Goal: Task Accomplishment & Management: Manage account settings

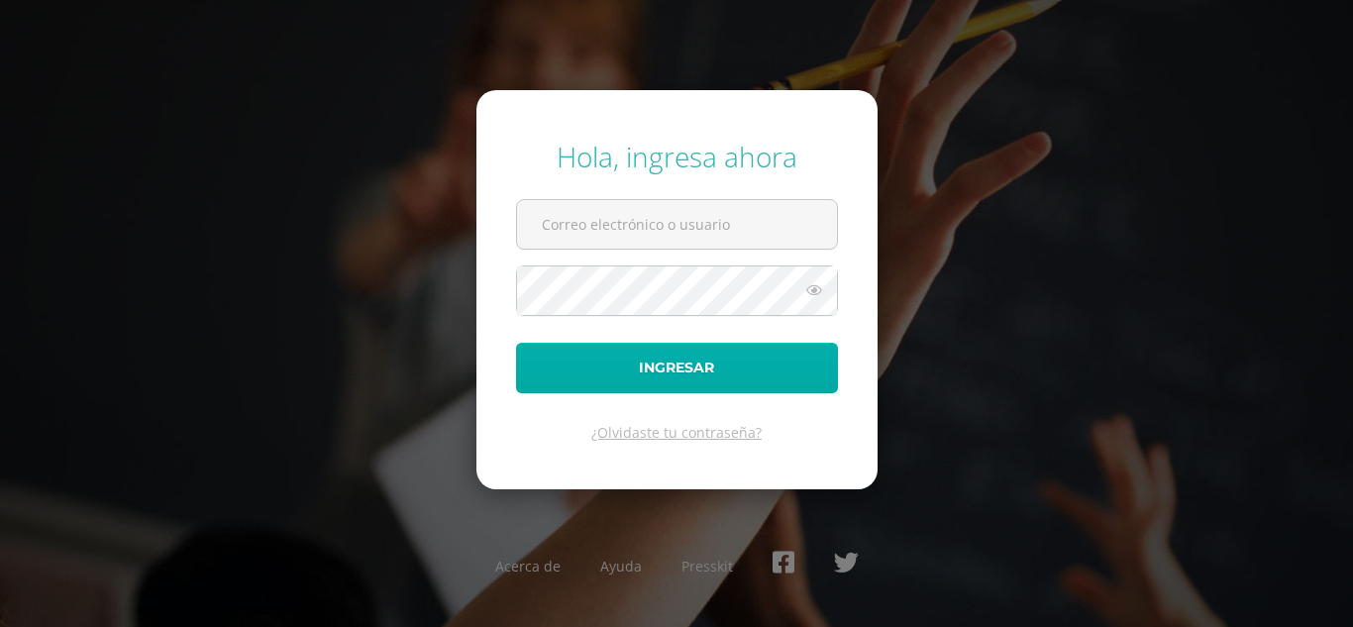
type input "[EMAIL_ADDRESS][DOMAIN_NAME]"
click at [690, 364] on button "Ingresar" at bounding box center [677, 368] width 322 height 51
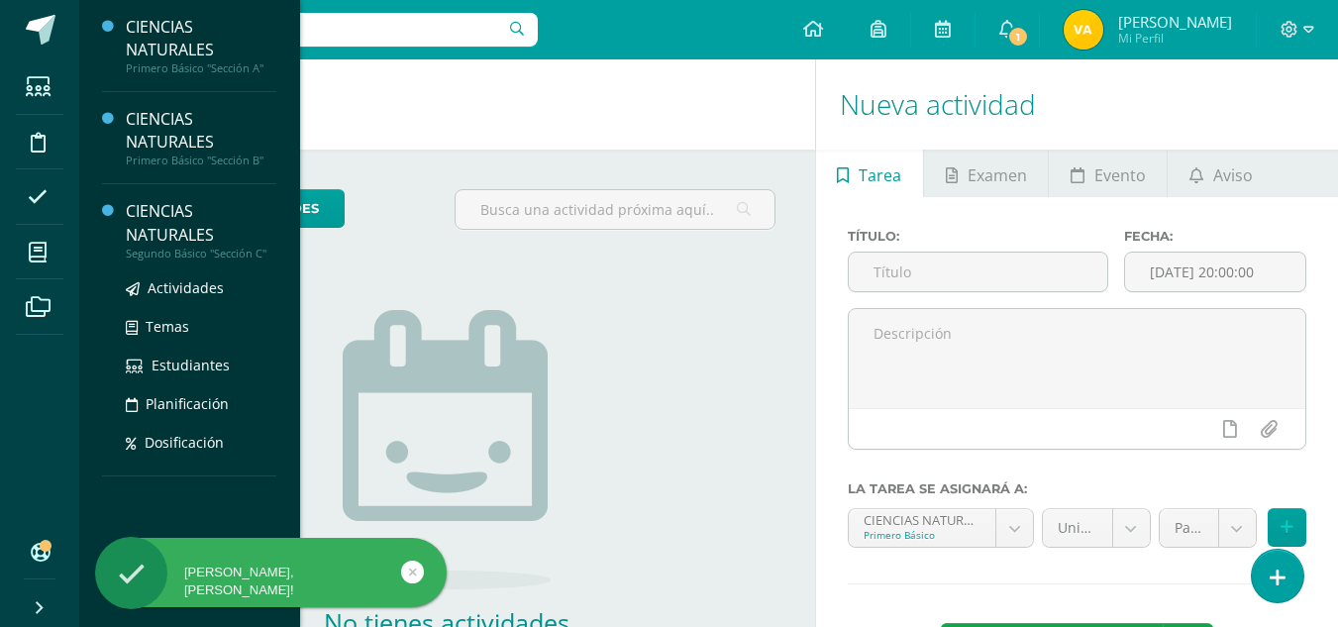
click at [164, 236] on div "CIENCIAS NATURALES" at bounding box center [201, 223] width 151 height 46
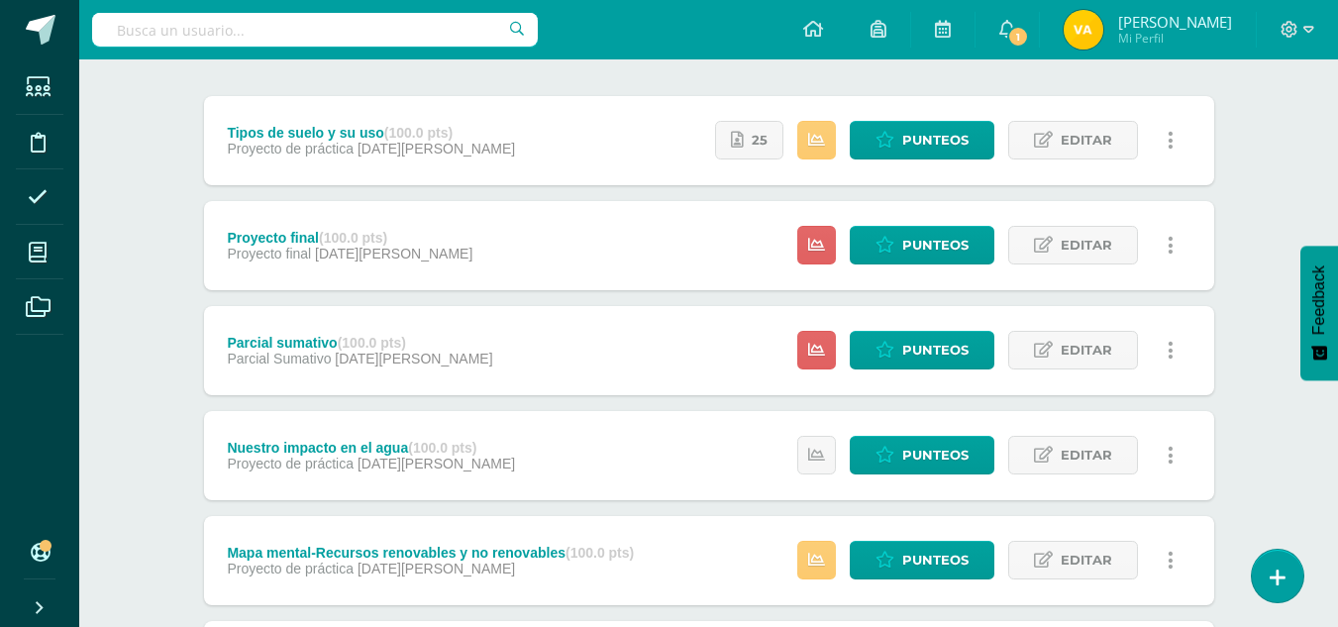
scroll to position [198, 0]
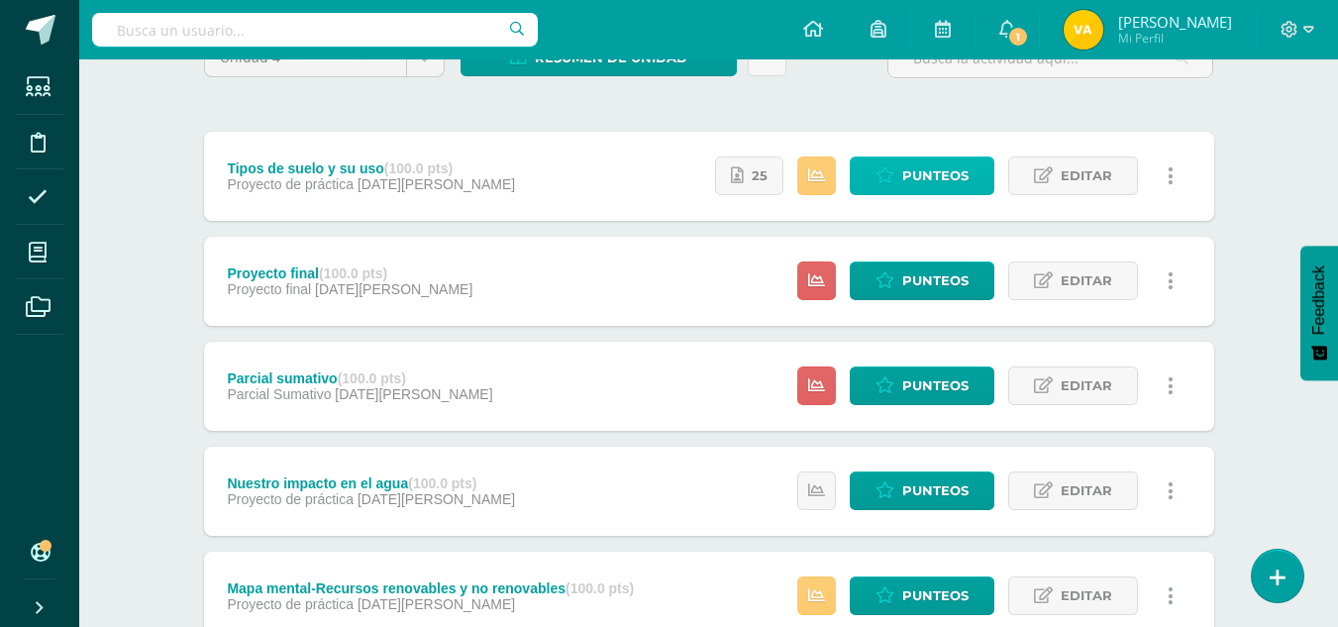
click at [935, 180] on span "Punteos" at bounding box center [935, 176] width 66 height 37
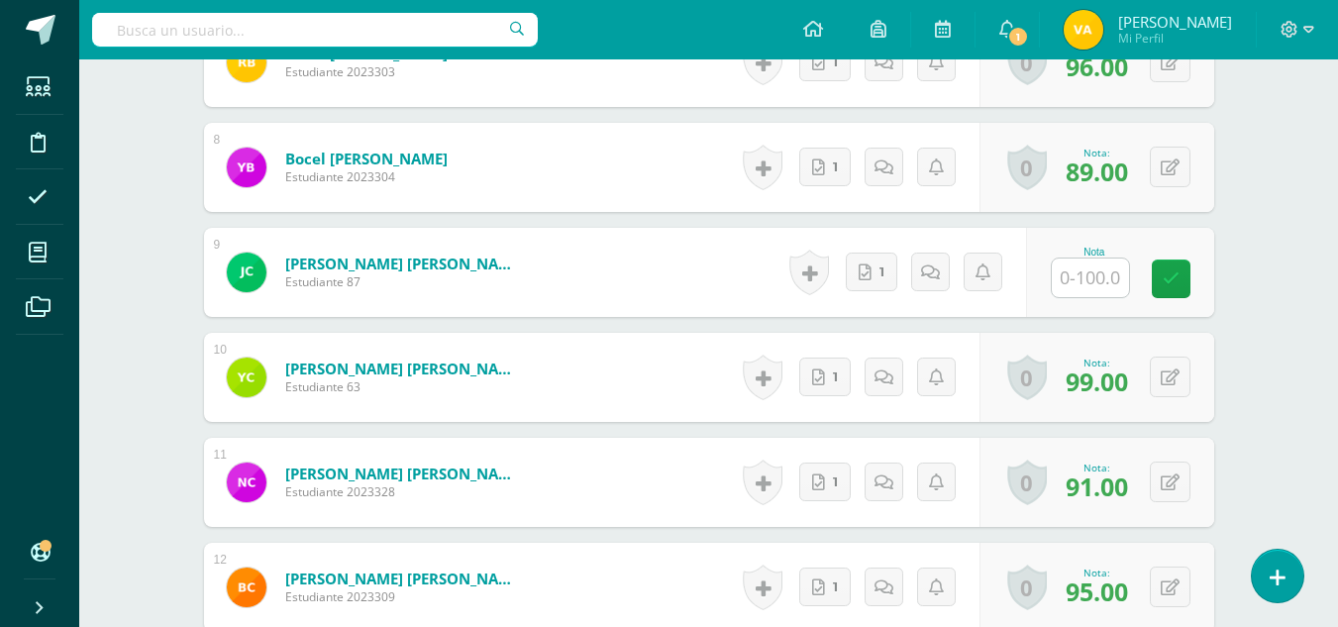
scroll to position [1319, 0]
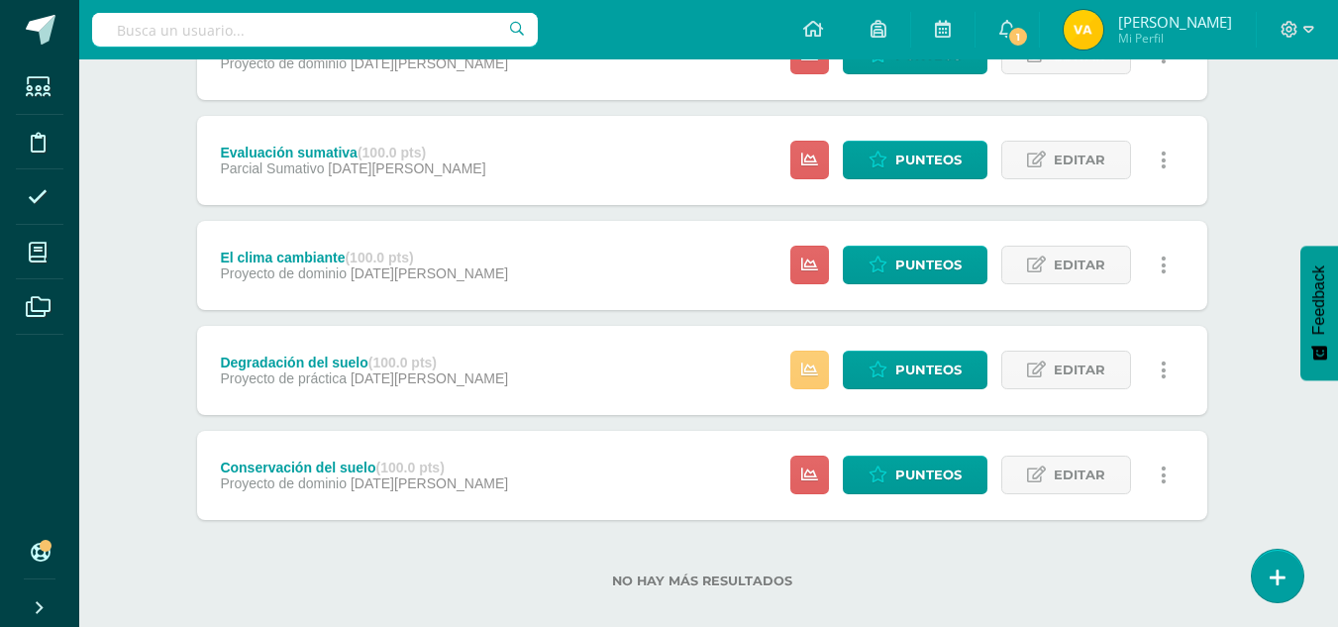
scroll to position [869, 7]
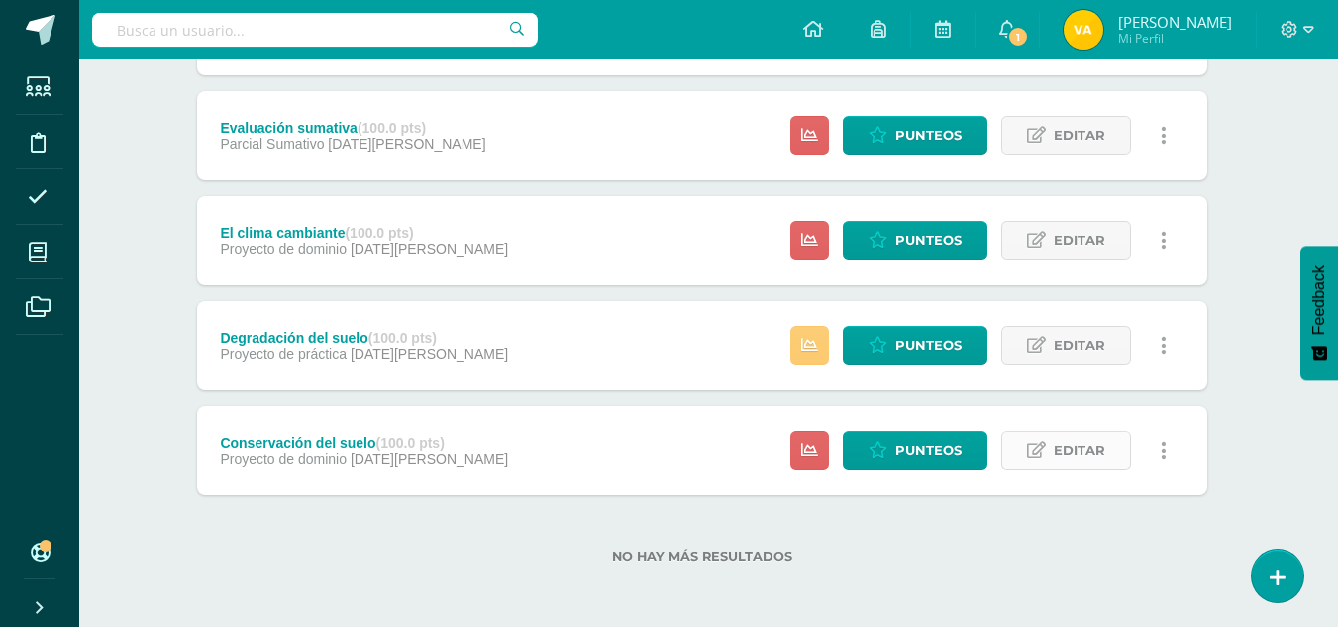
click at [1072, 452] on span "Editar" at bounding box center [1080, 450] width 52 height 37
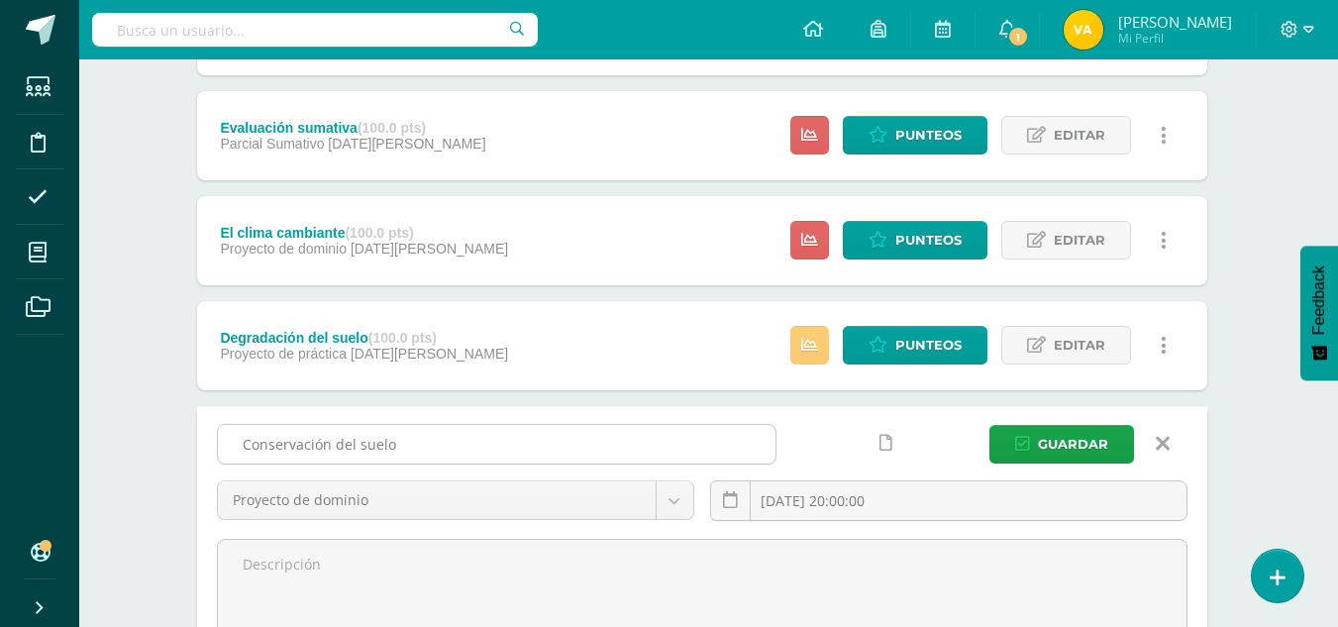
click at [471, 451] on input "Conservación del suelo" at bounding box center [497, 444] width 558 height 39
click at [404, 447] on input "Conservación del suelo 5"R"" at bounding box center [497, 444] width 558 height 39
click at [390, 452] on input "Conservación del suelo 5 "R"" at bounding box center [497, 444] width 558 height 39
type input "Conservación del suelo: 5 "R""
click at [1074, 436] on span "Guardar" at bounding box center [1073, 444] width 70 height 37
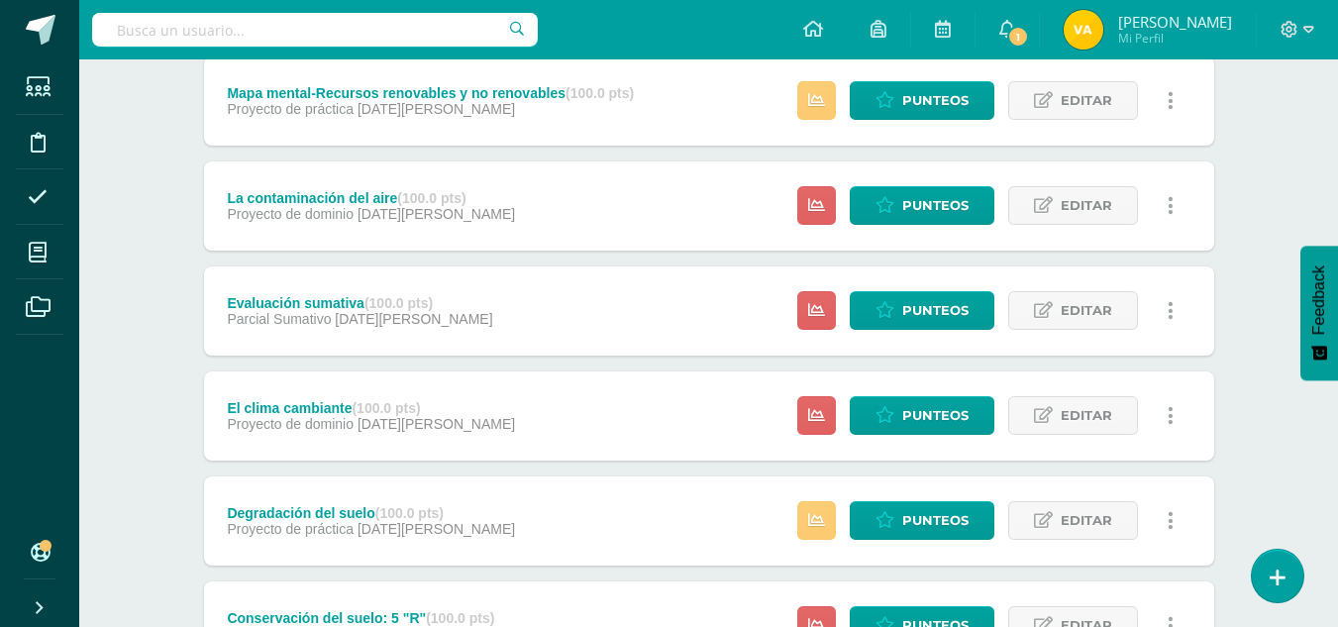
scroll to position [792, 0]
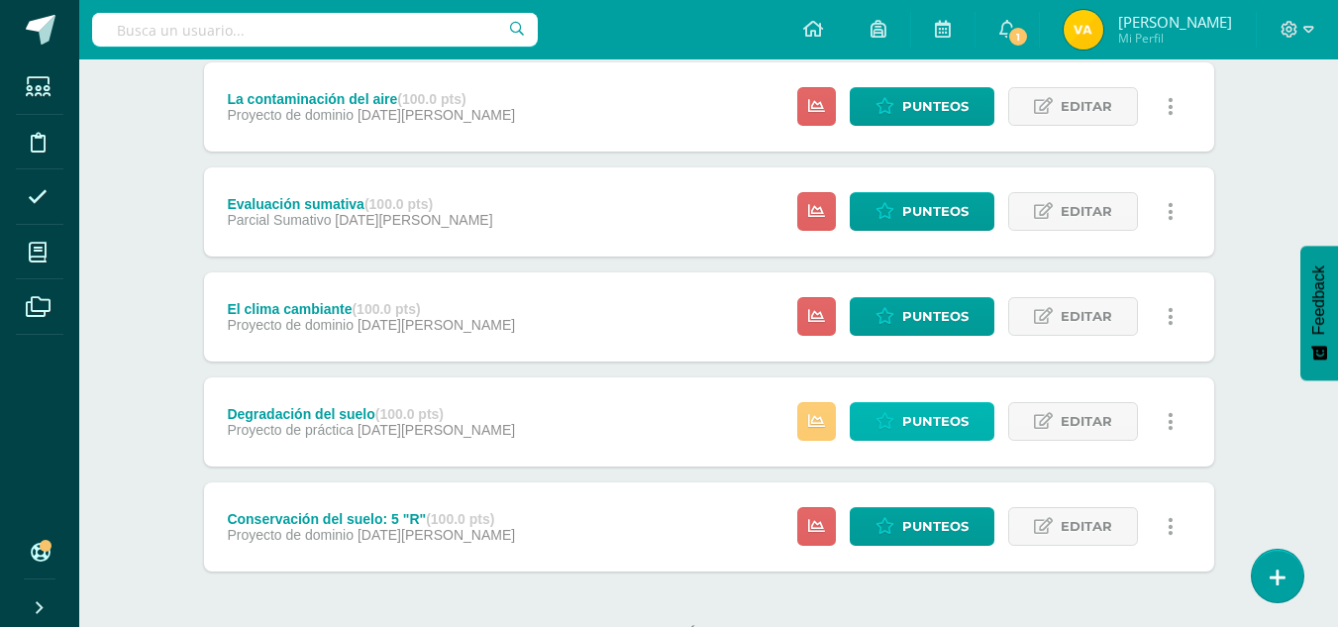
click at [967, 422] on span "Punteos" at bounding box center [935, 421] width 66 height 37
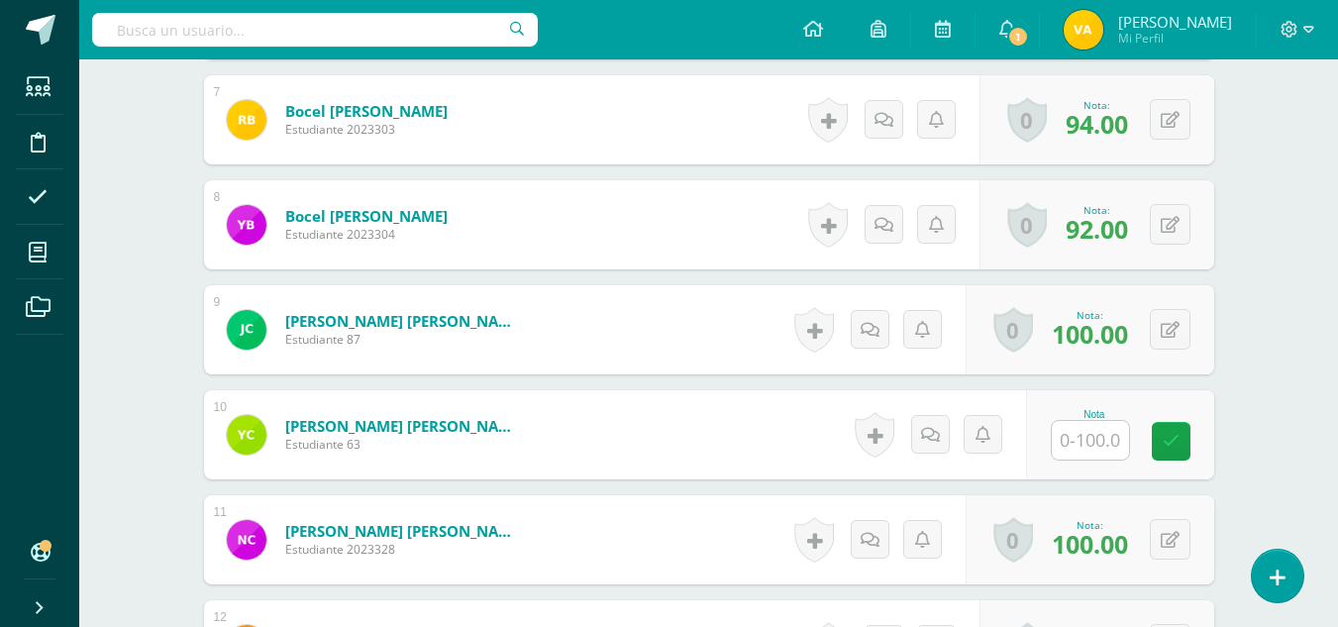
scroll to position [1418, 0]
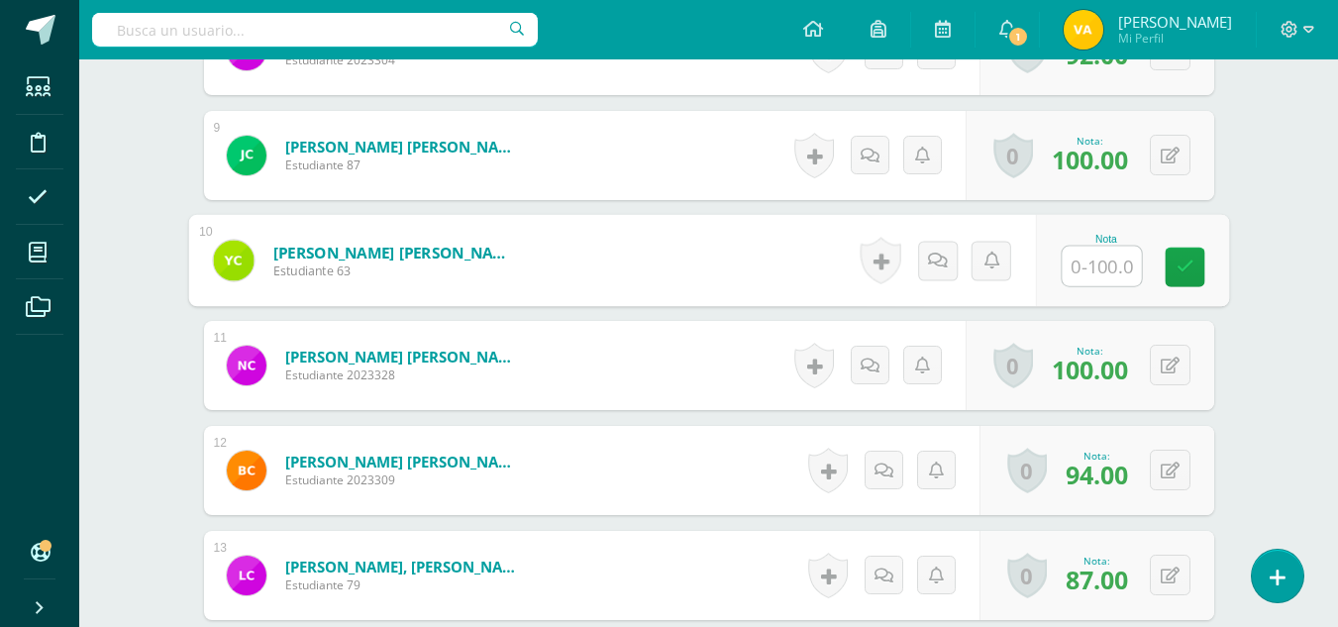
click at [1096, 276] on input "text" at bounding box center [1101, 267] width 79 height 40
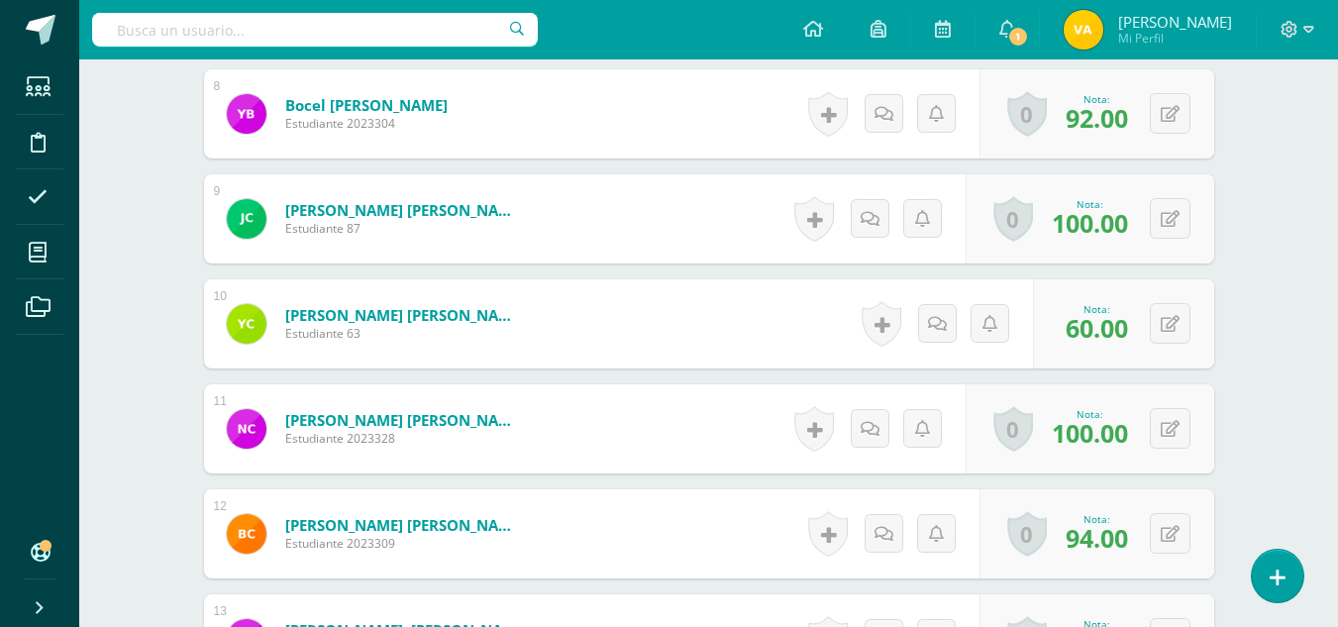
scroll to position [1319, 0]
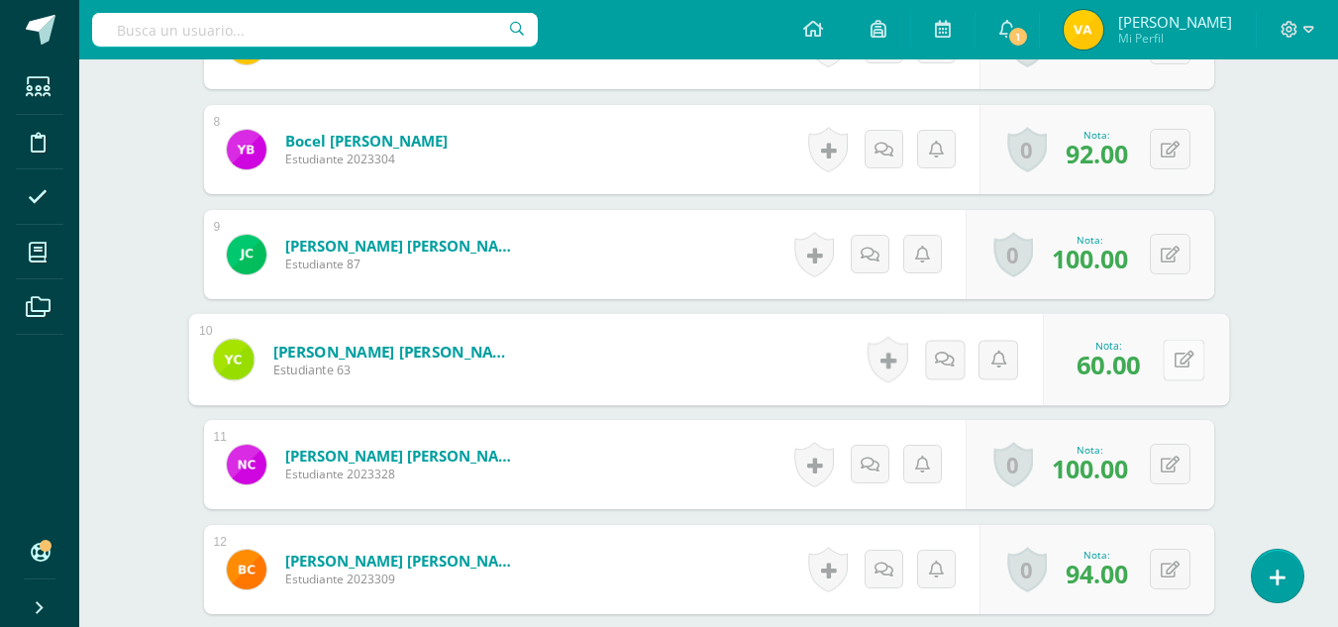
click at [1174, 363] on icon at bounding box center [1184, 359] width 20 height 17
type input "0"
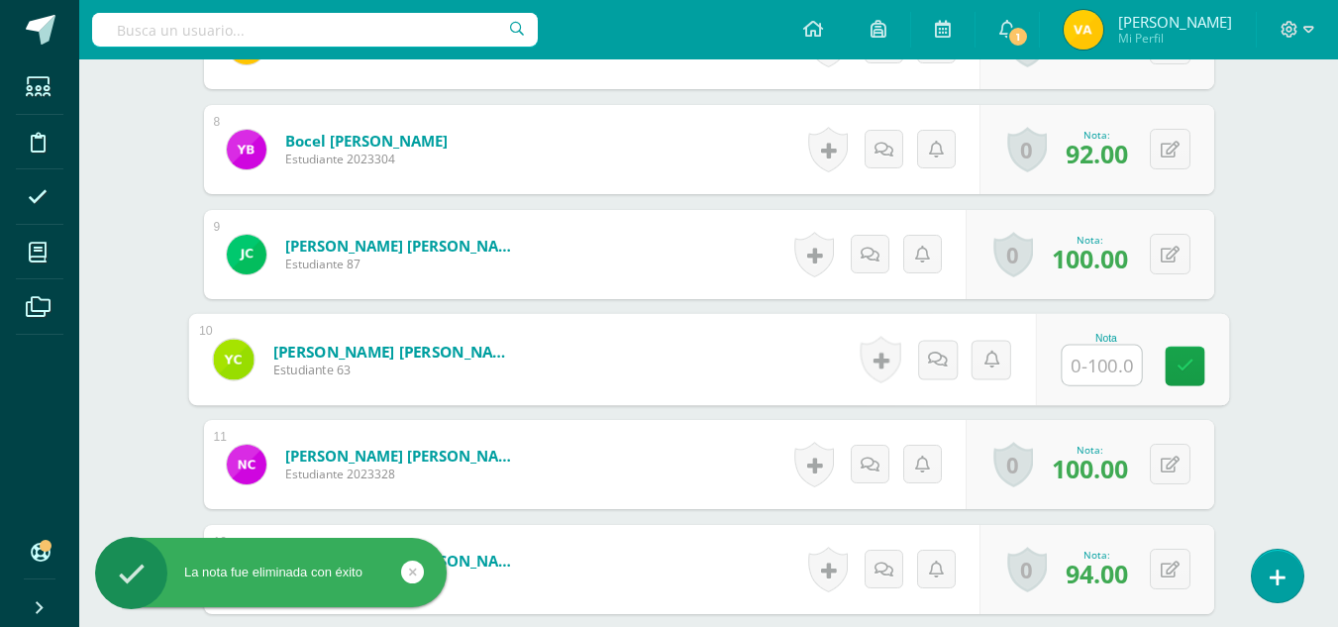
scroll to position [0, 0]
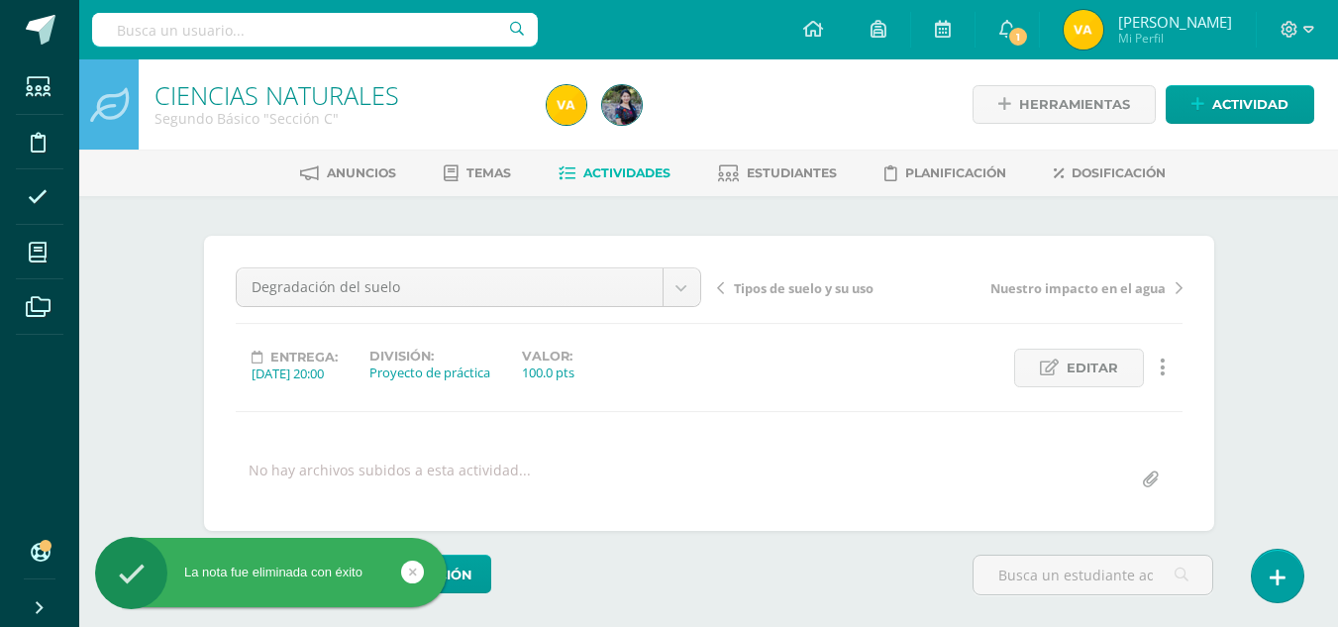
click at [616, 176] on span "Actividades" at bounding box center [626, 172] width 87 height 15
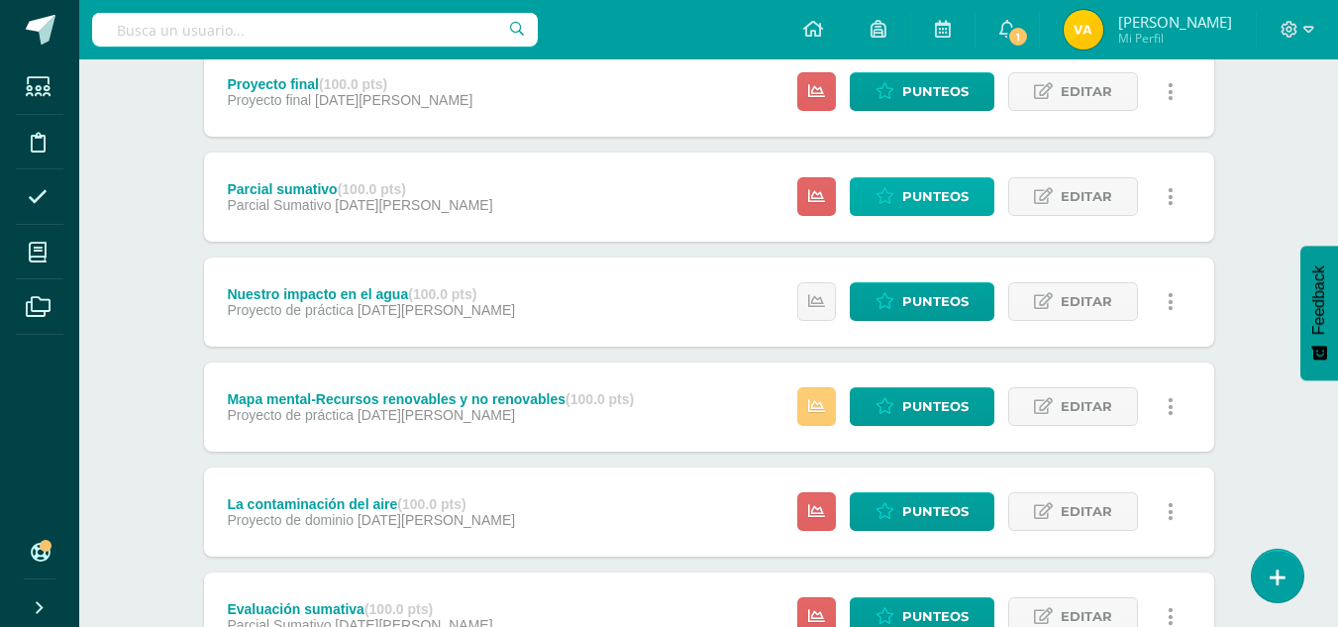
scroll to position [396, 0]
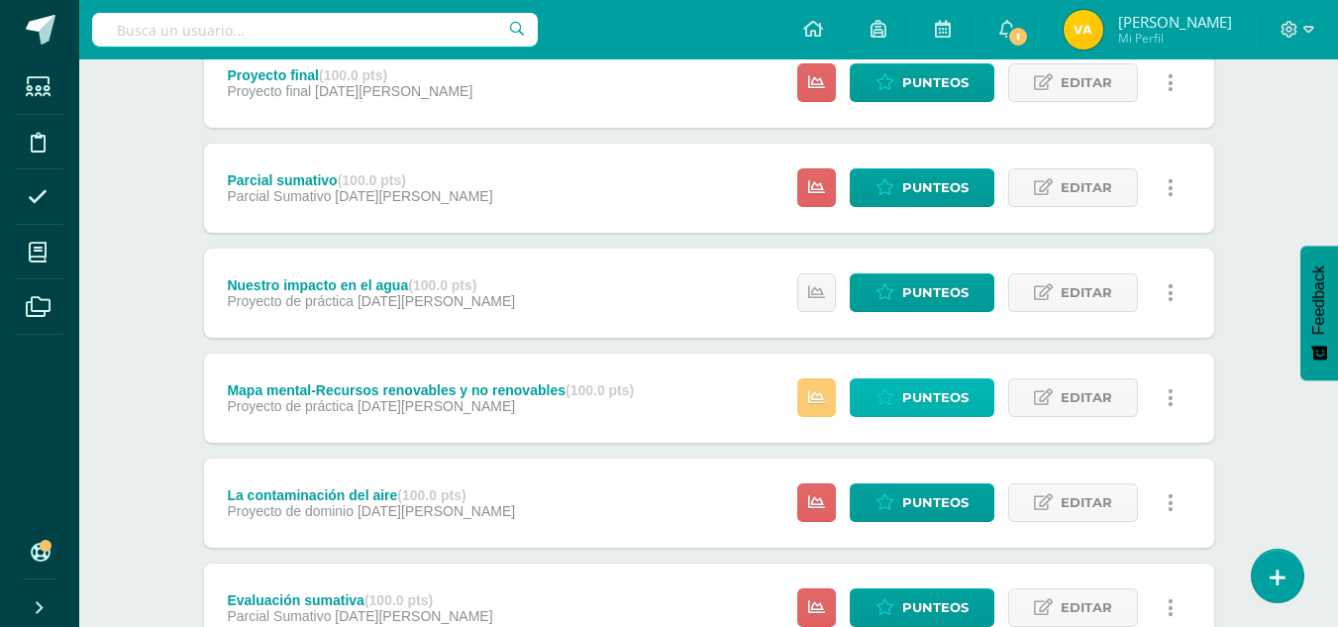
click at [931, 381] on span "Punteos" at bounding box center [935, 397] width 66 height 37
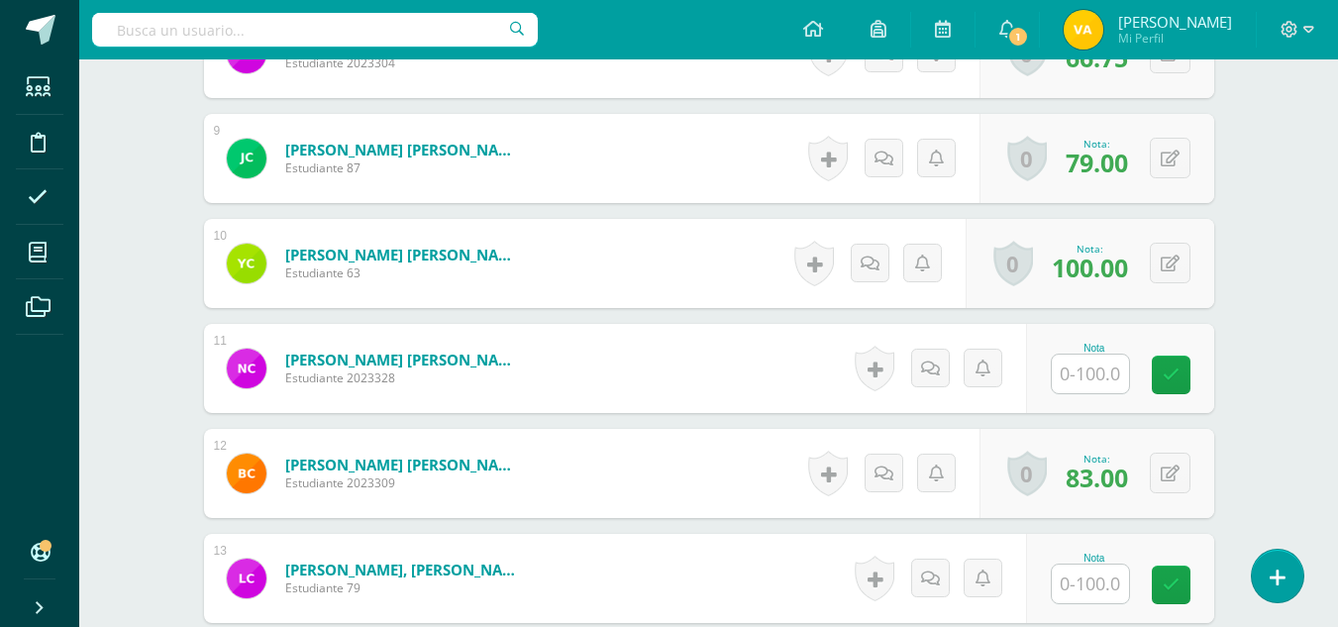
scroll to position [1416, 0]
click at [1111, 368] on input "text" at bounding box center [1090, 373] width 77 height 39
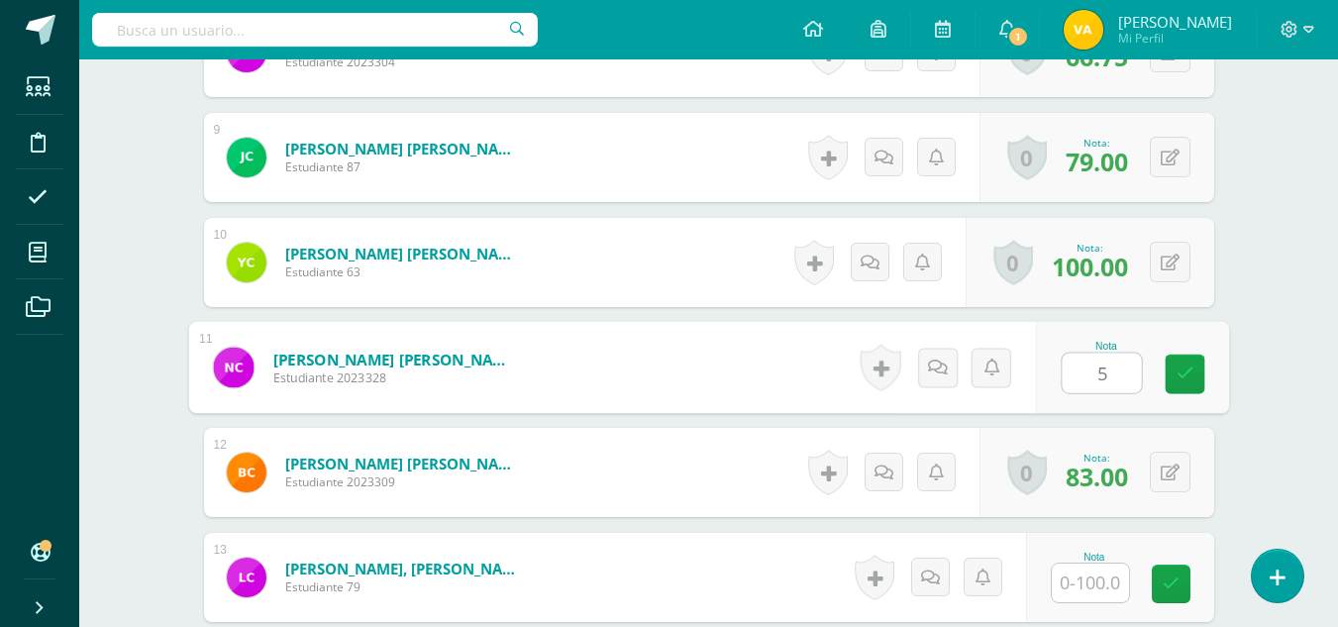
type input "50"
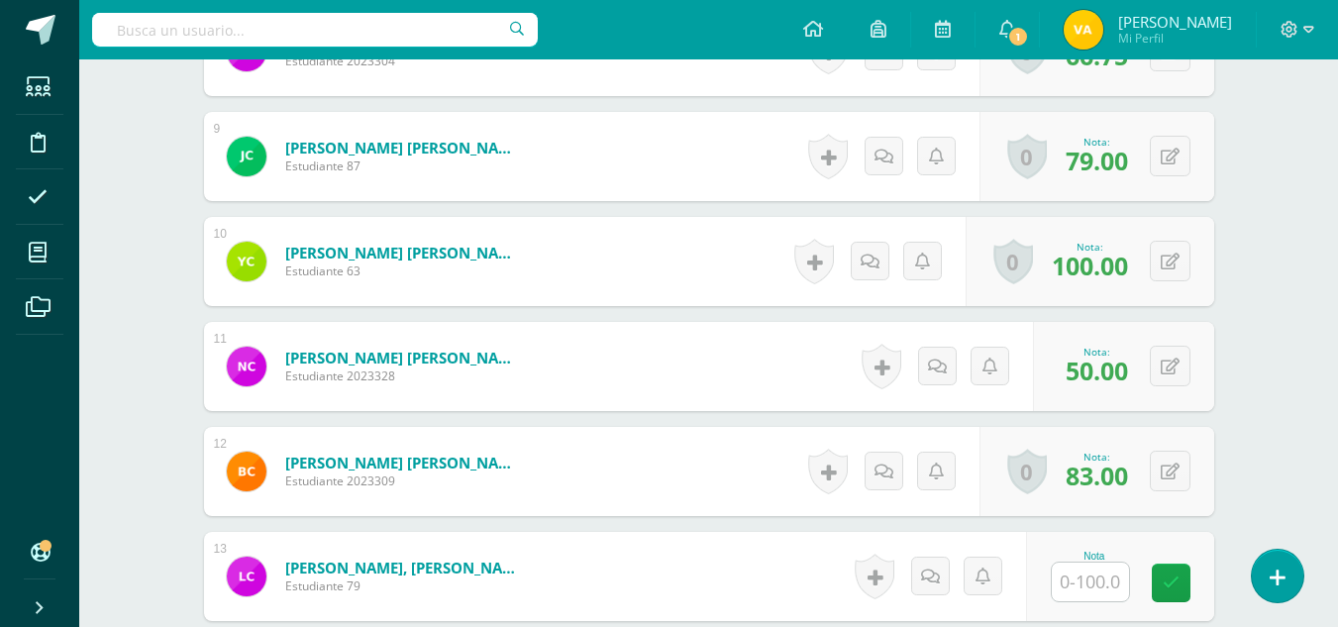
scroll to position [1615, 0]
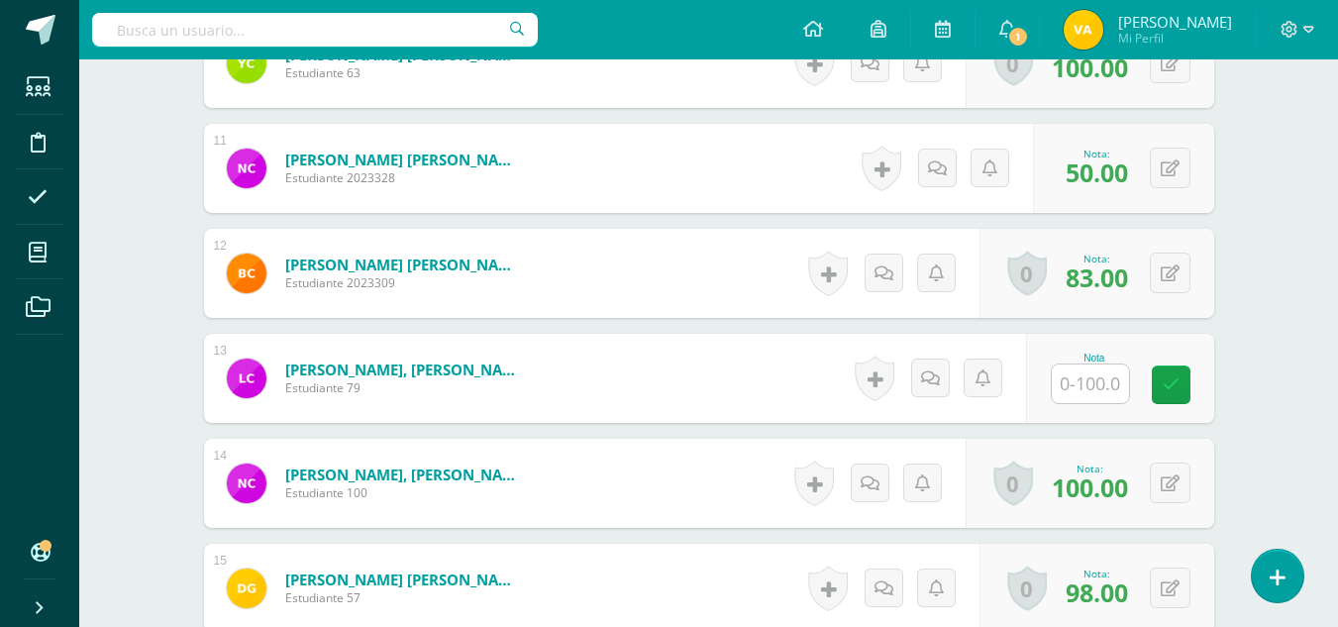
click at [1117, 380] on input "text" at bounding box center [1090, 384] width 77 height 39
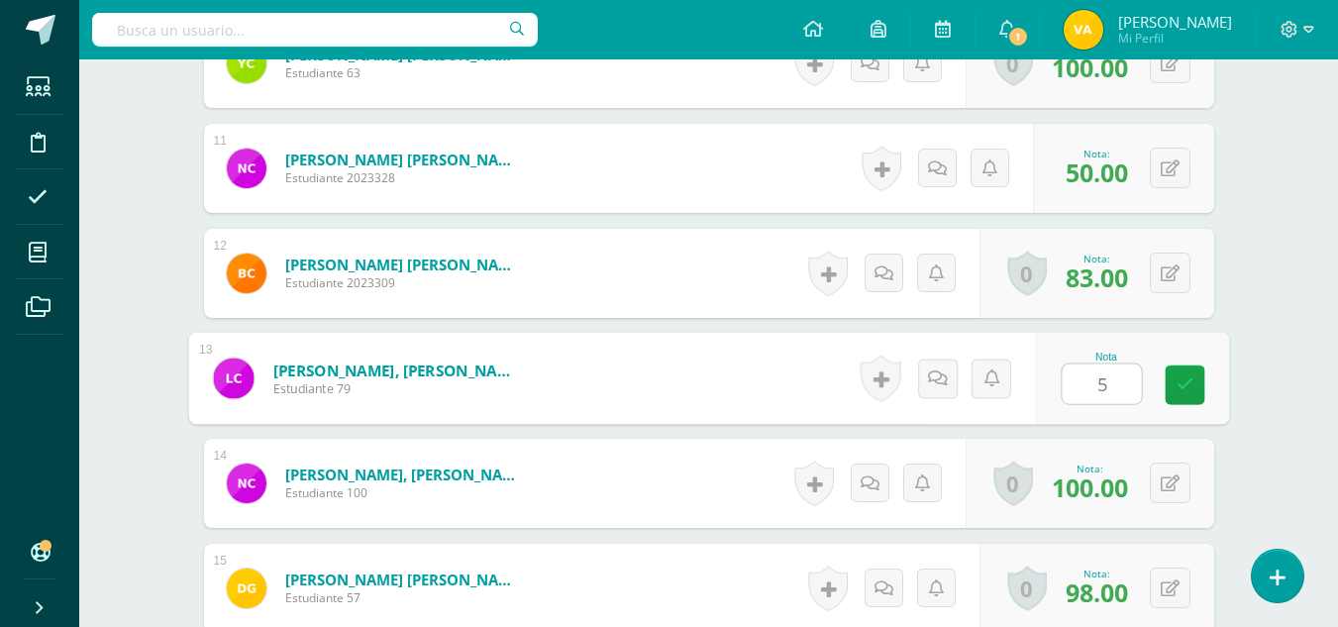
type input "50"
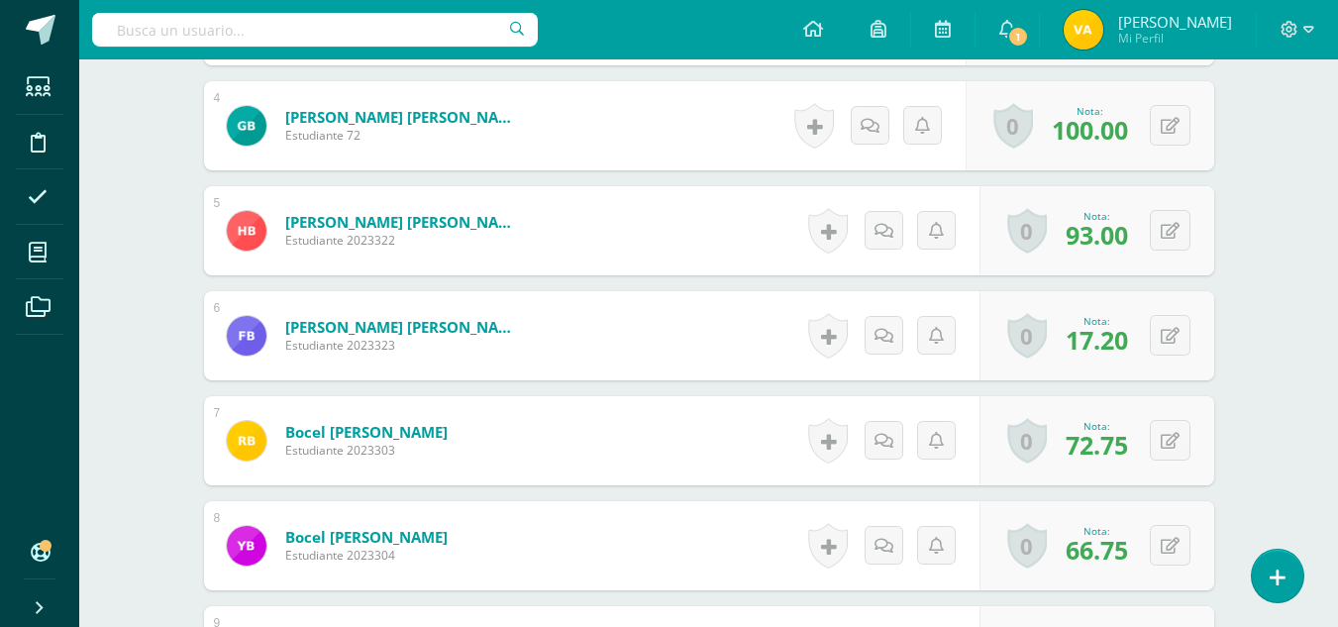
scroll to position [921, 0]
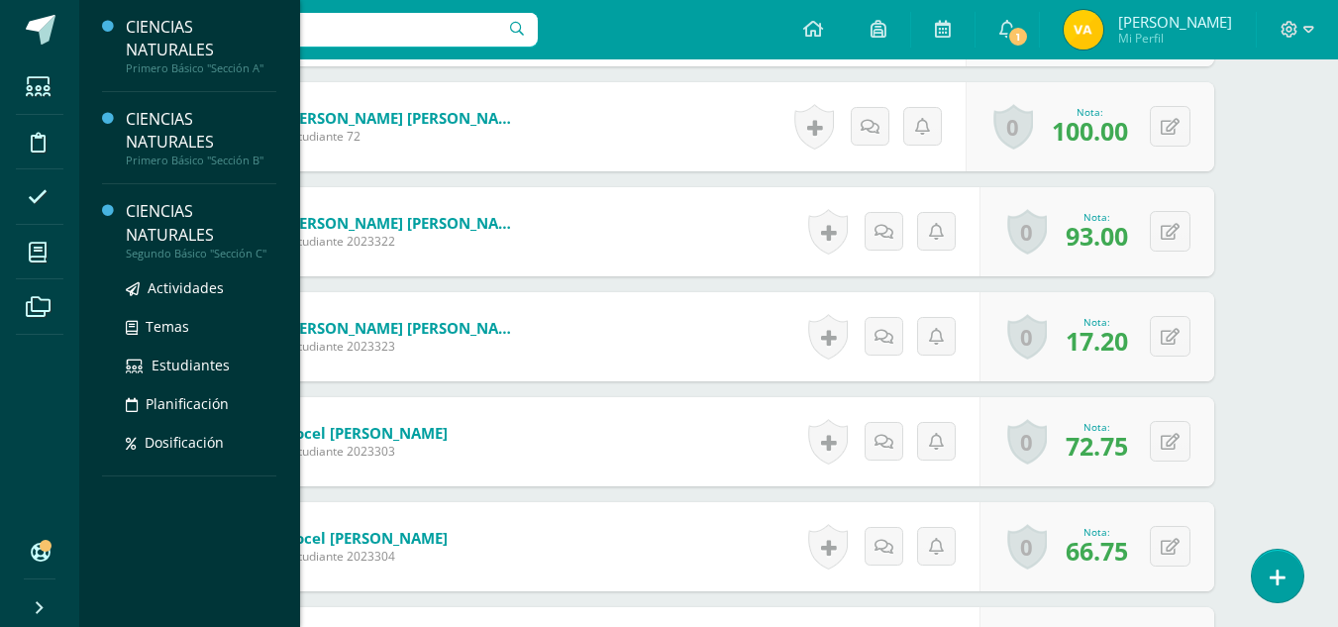
click at [158, 224] on div "CIENCIAS NATURALES" at bounding box center [201, 223] width 151 height 46
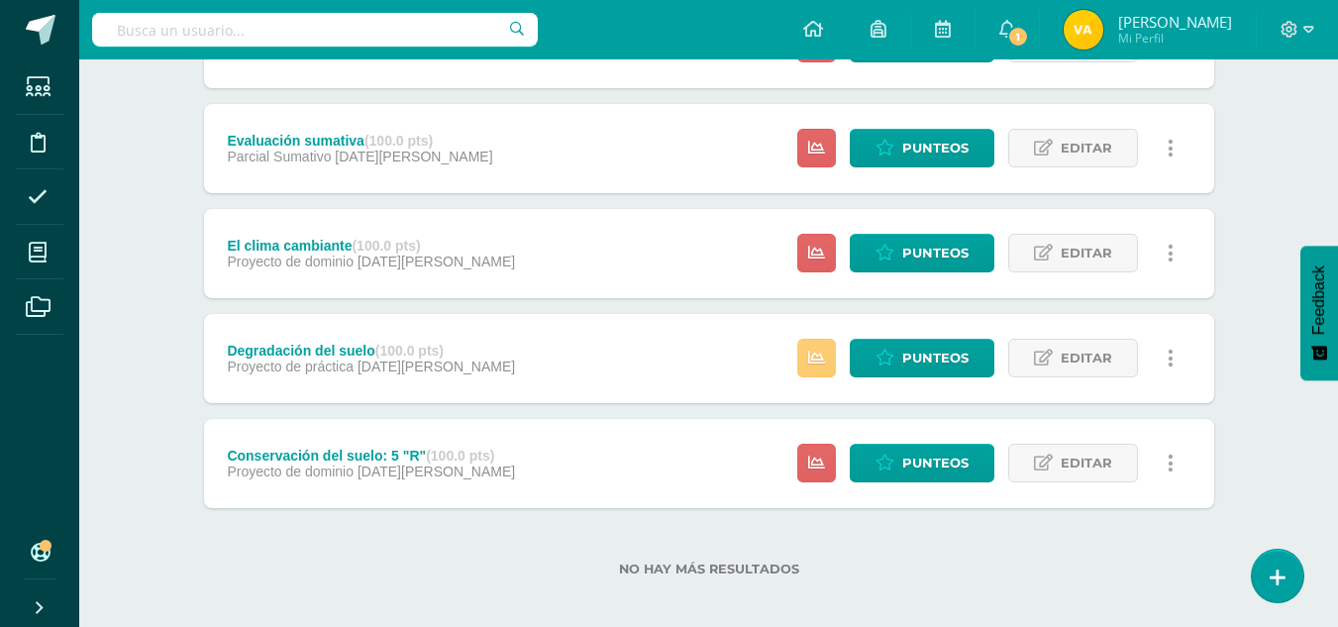
scroll to position [869, 0]
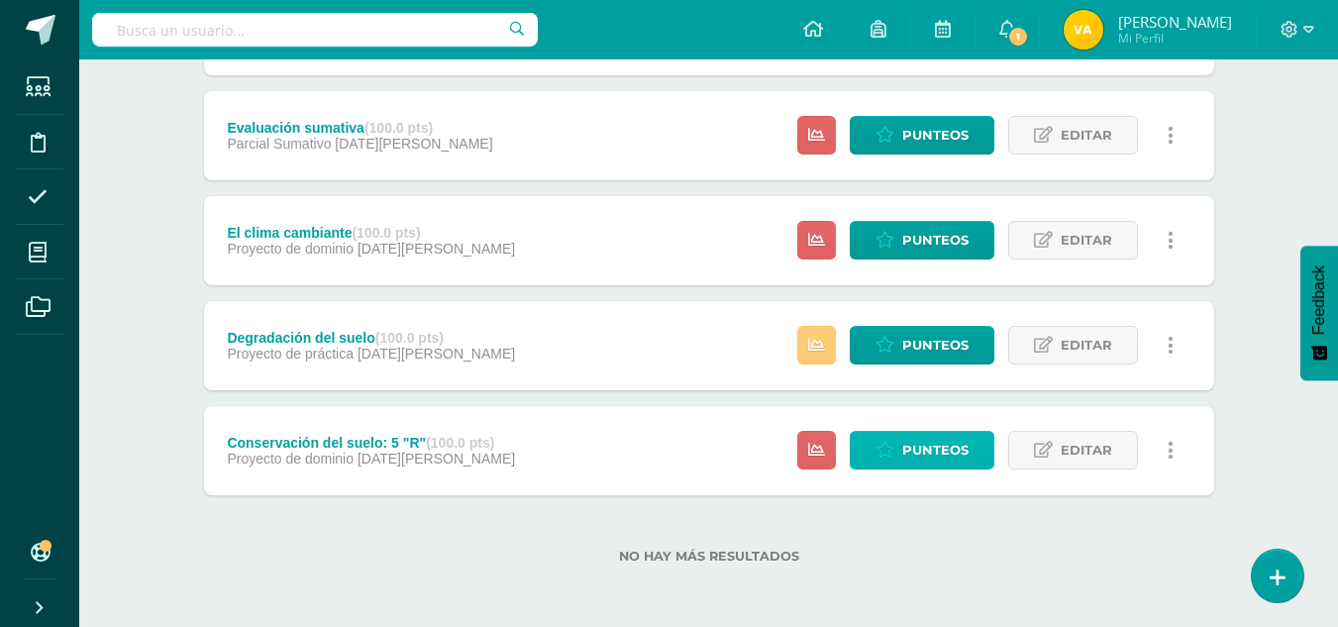
click at [947, 441] on span "Punteos" at bounding box center [935, 450] width 66 height 37
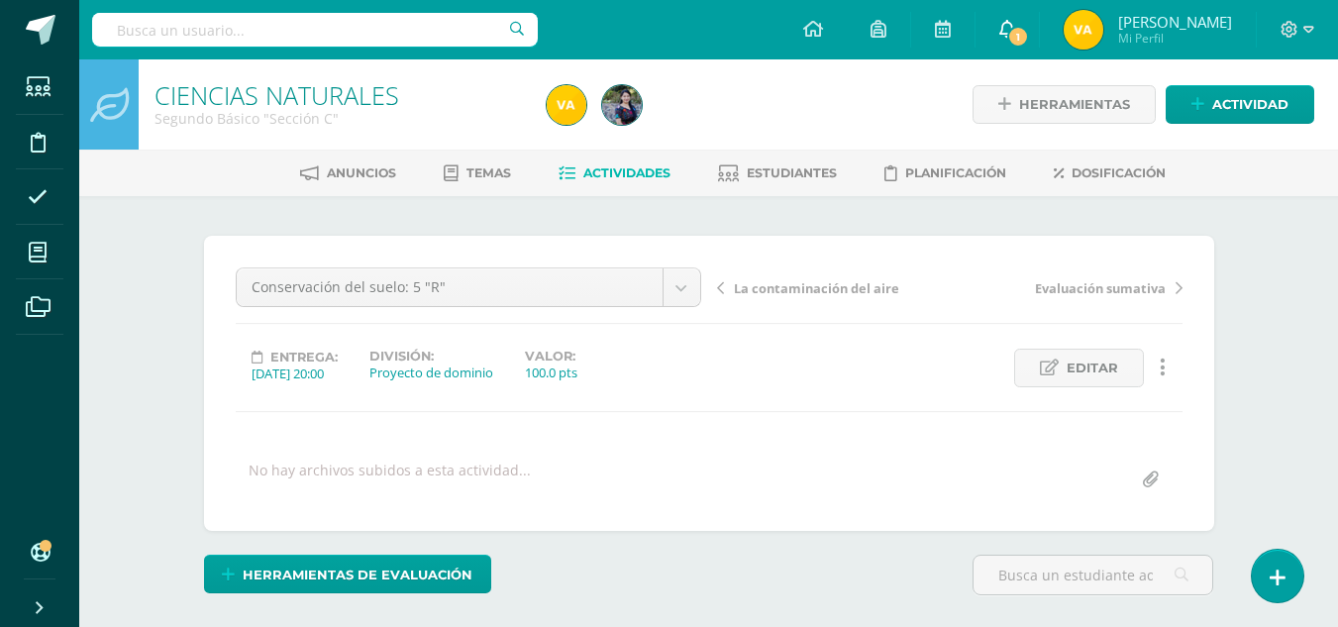
click at [1029, 30] on span "1" at bounding box center [1018, 37] width 22 height 22
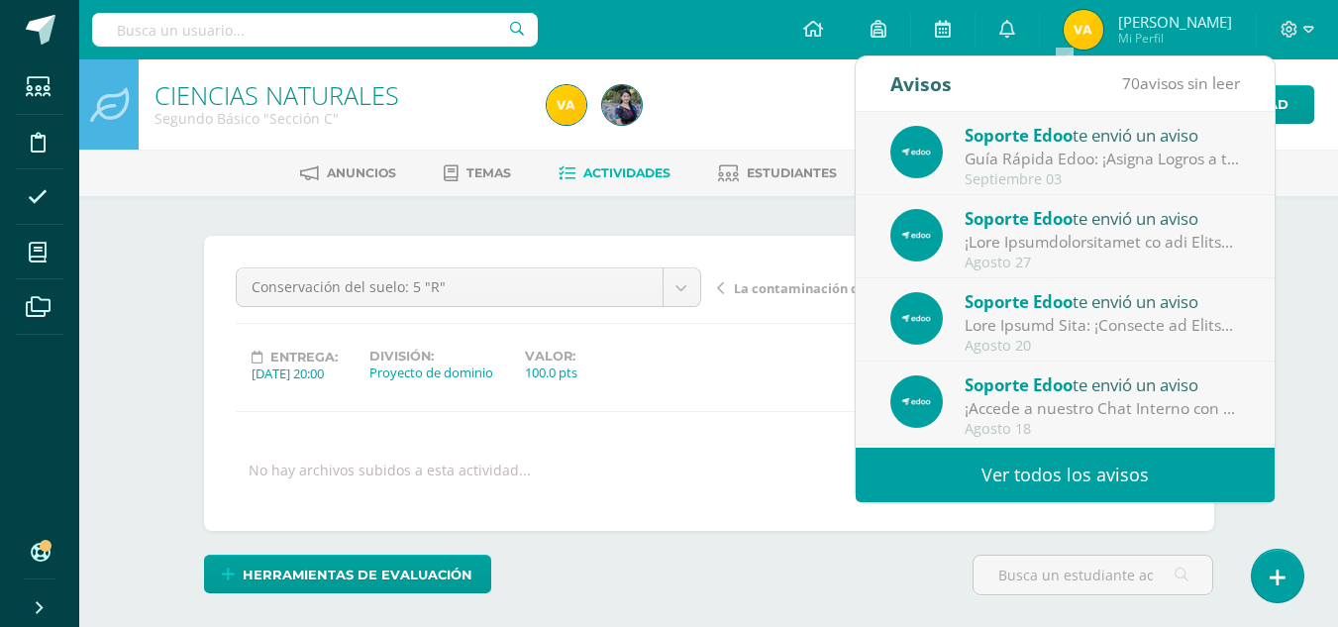
click at [1293, 157] on ul "Anuncios Temas Actividades Estudiantes Planificación Dosificación" at bounding box center [732, 173] width 1259 height 33
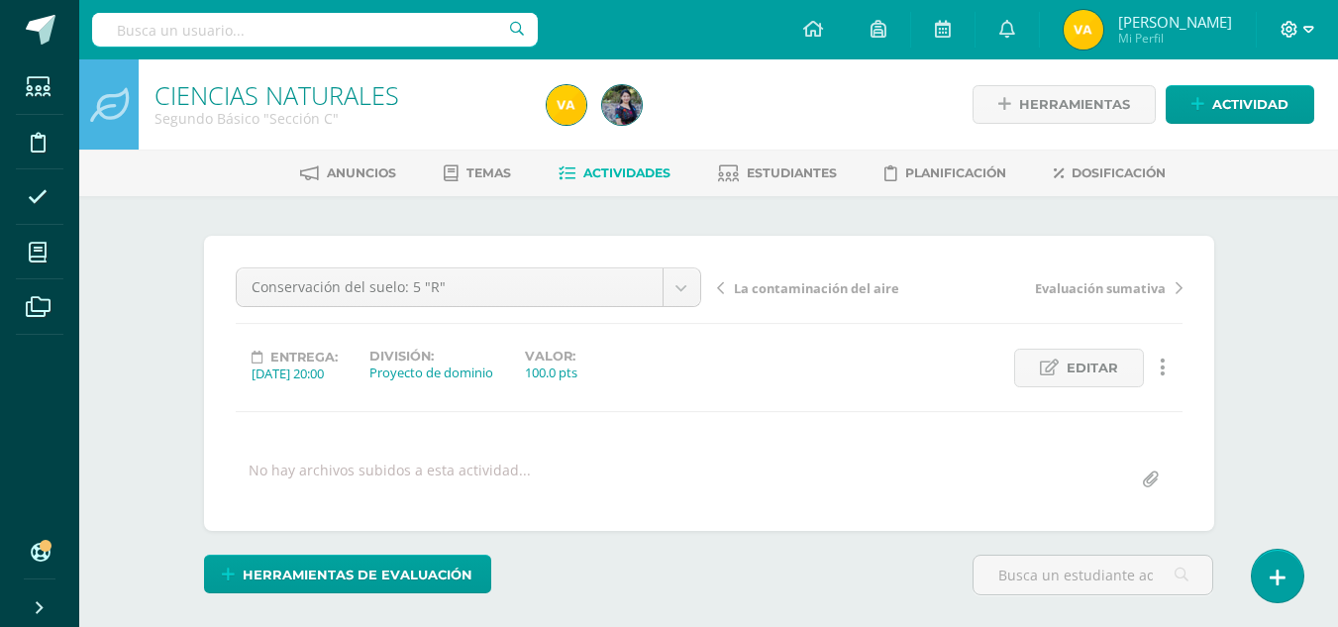
click at [1297, 25] on icon at bounding box center [1290, 29] width 17 height 17
click at [1271, 133] on span "Cerrar sesión" at bounding box center [1247, 135] width 89 height 19
